Goal: Check status: Check status

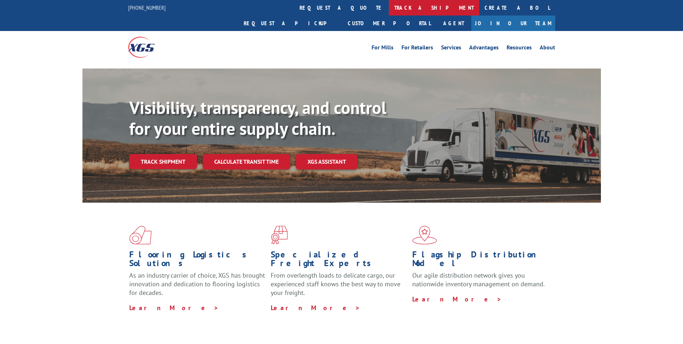
click at [389, 5] on link "track a shipment" at bounding box center [434, 7] width 90 height 15
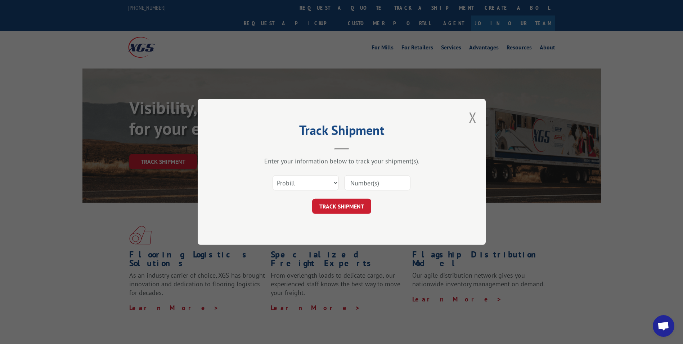
click at [373, 188] on input at bounding box center [377, 182] width 66 height 15
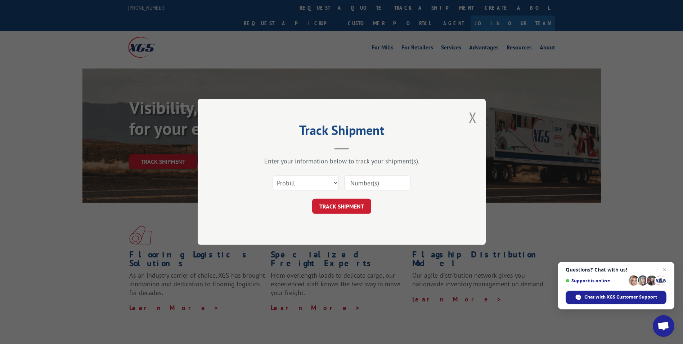
click at [384, 181] on input at bounding box center [377, 182] width 66 height 15
paste input "YK8AAZTPMEZDTZH"
type input "YK8AAZTPMEZDTZH"
click at [362, 199] on button "TRACK SHIPMENT" at bounding box center [341, 206] width 59 height 15
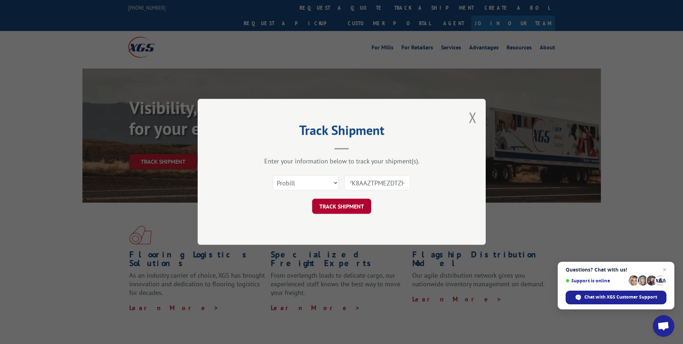
scroll to position [0, 0]
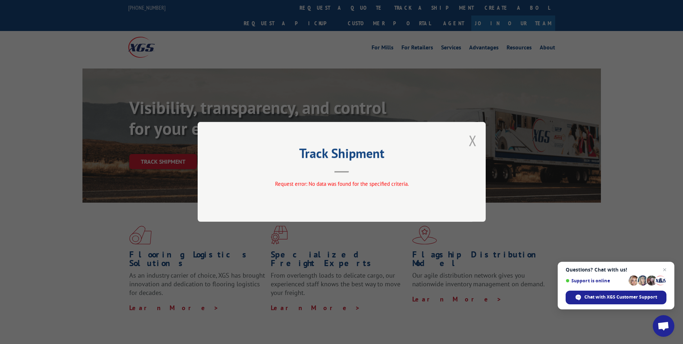
click at [472, 139] on button "Close modal" at bounding box center [473, 140] width 8 height 19
